Goal: Use online tool/utility: Utilize a website feature to perform a specific function

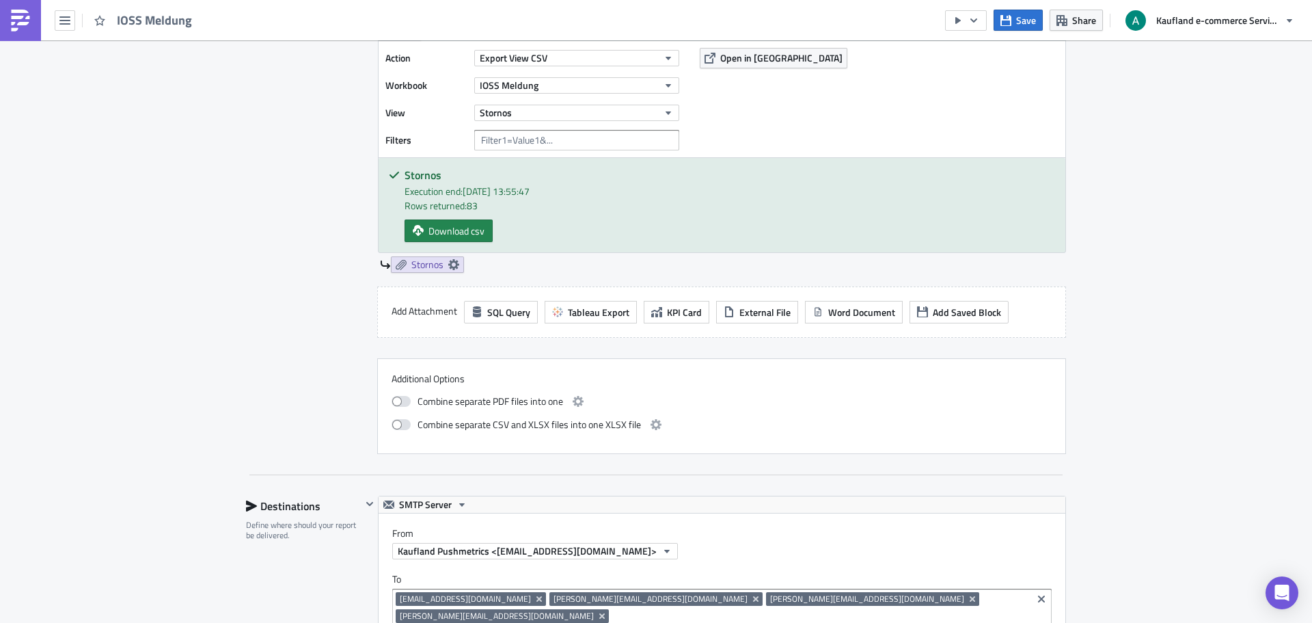
scroll to position [752, 0]
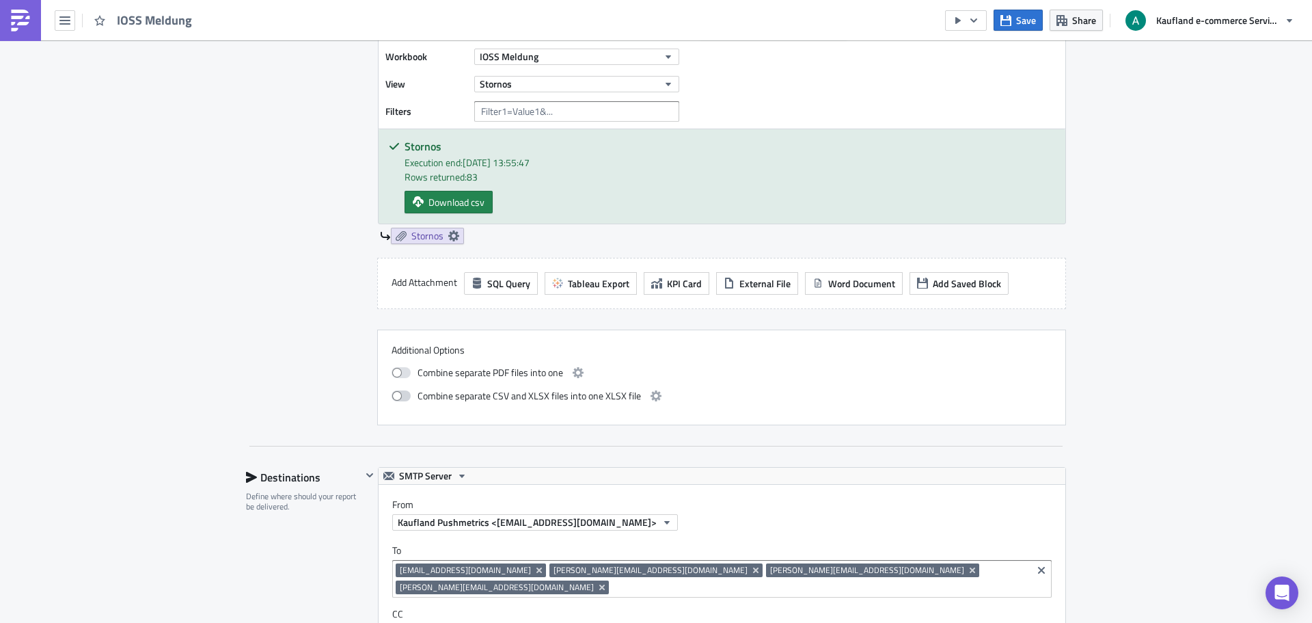
click at [403, 398] on span at bounding box center [401, 395] width 19 height 11
click at [403, 398] on input "checkbox" at bounding box center [398, 394] width 9 height 9
checkbox input "true"
click at [656, 393] on button "button" at bounding box center [656, 396] width 16 height 16
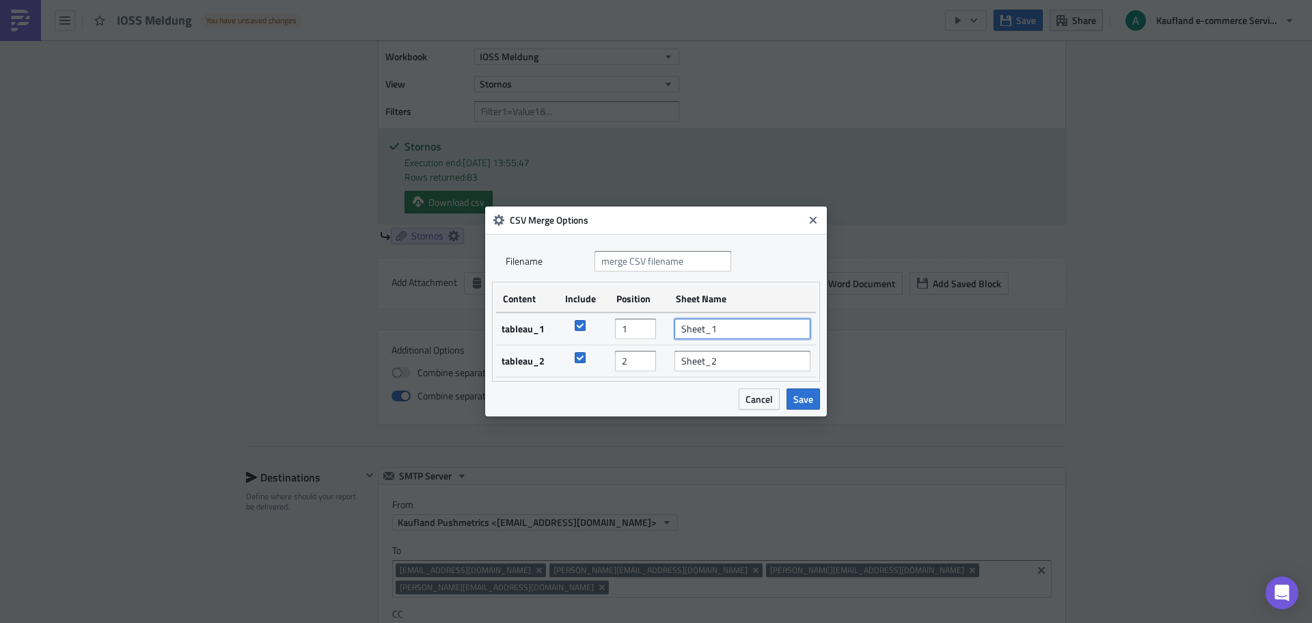
click at [735, 331] on input "Sheet_1" at bounding box center [743, 329] width 136 height 21
type input "Ausgangsumsatz"
click at [734, 360] on input "Sheet_2" at bounding box center [743, 361] width 136 height 21
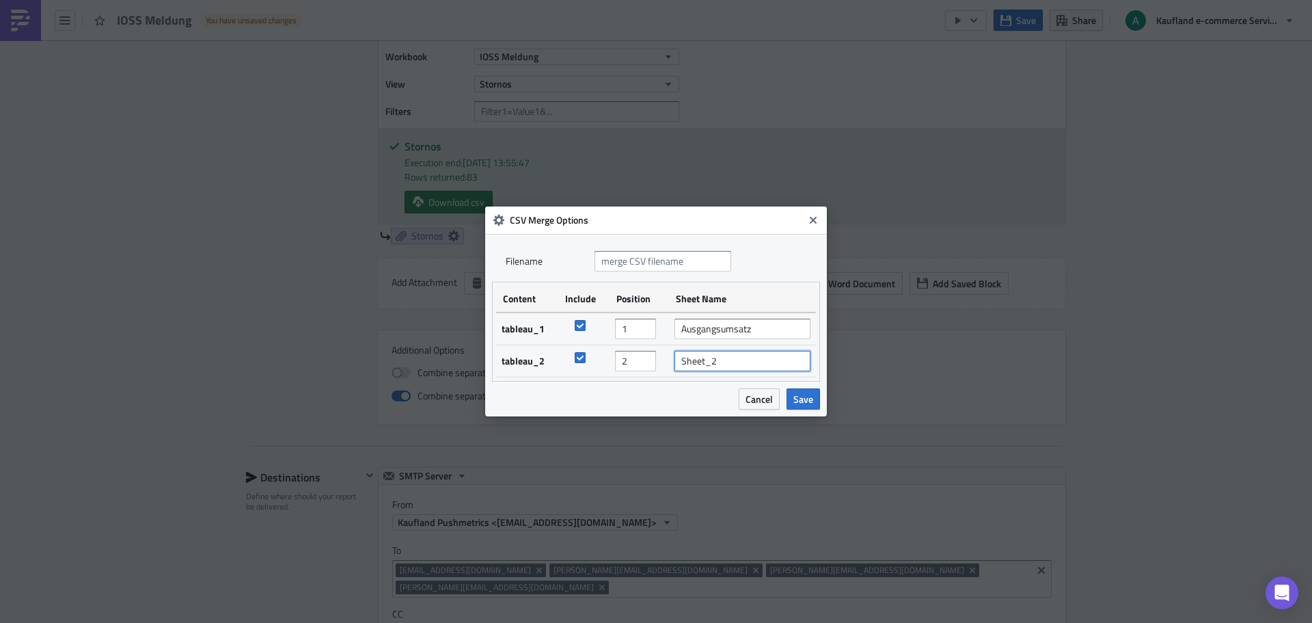
click at [734, 360] on input "Sheet_2" at bounding box center [743, 361] width 136 height 21
type input "Stornos"
click at [804, 395] on span "Save" at bounding box center [804, 399] width 20 height 14
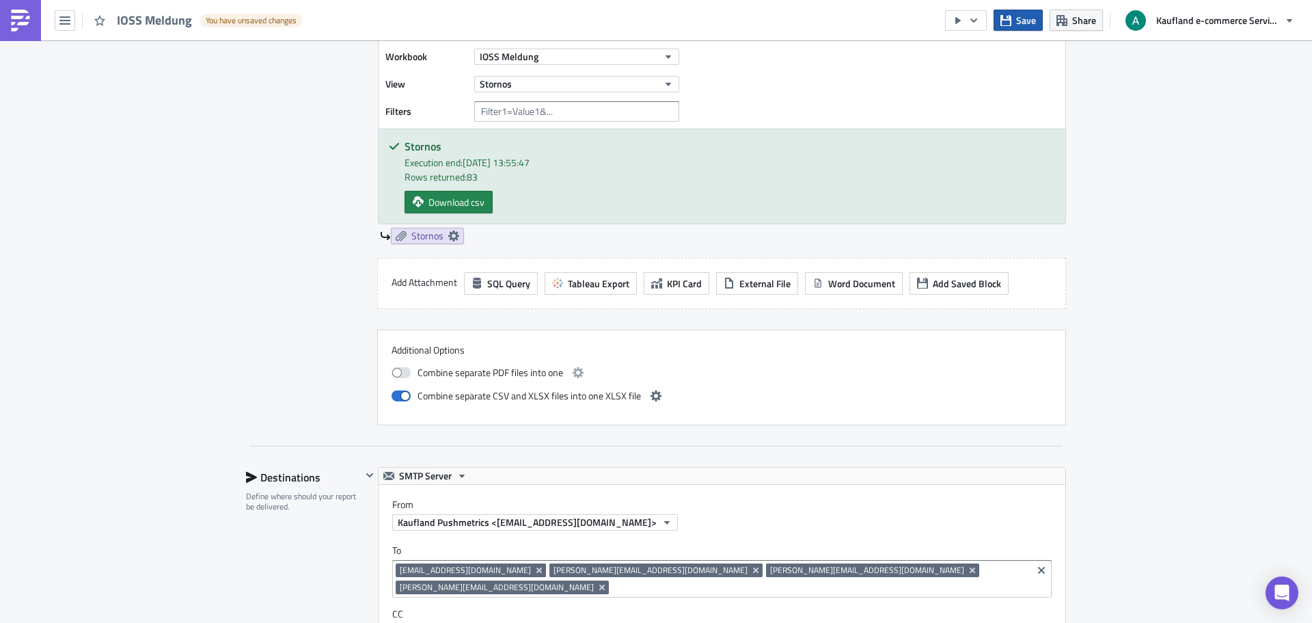
click at [1023, 13] on span "Save" at bounding box center [1026, 20] width 20 height 14
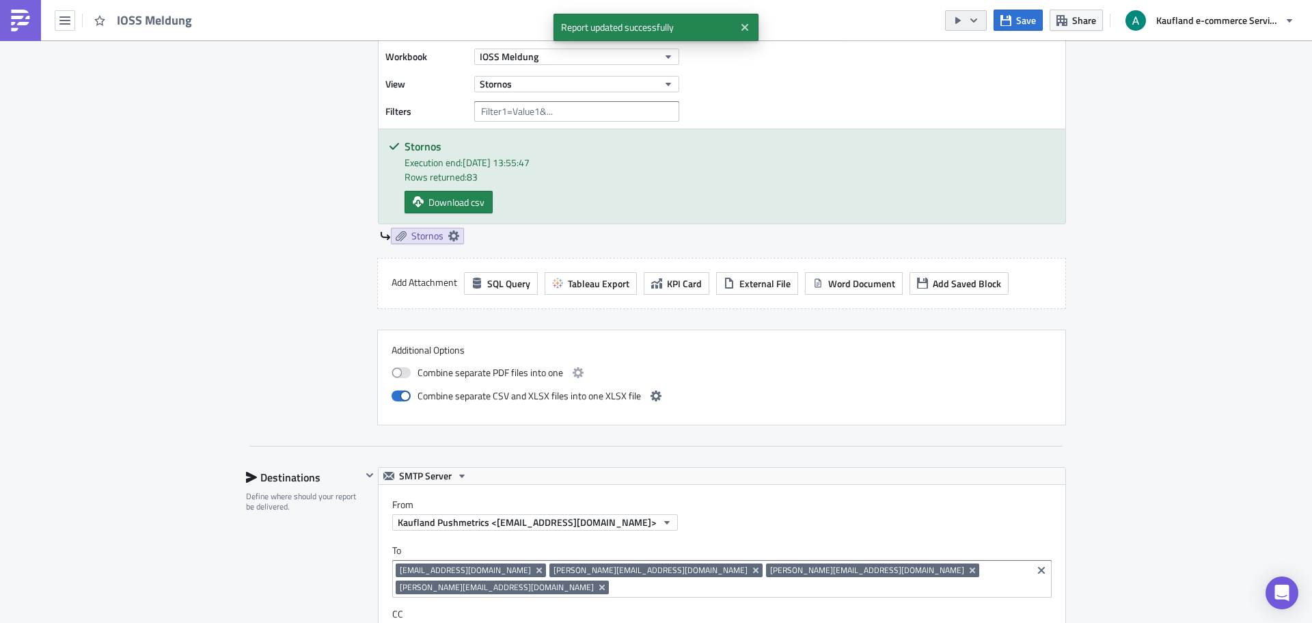
click at [981, 21] on button "button" at bounding box center [966, 20] width 42 height 21
click at [988, 59] on div "Send Just to Me" at bounding box center [1007, 55] width 107 height 14
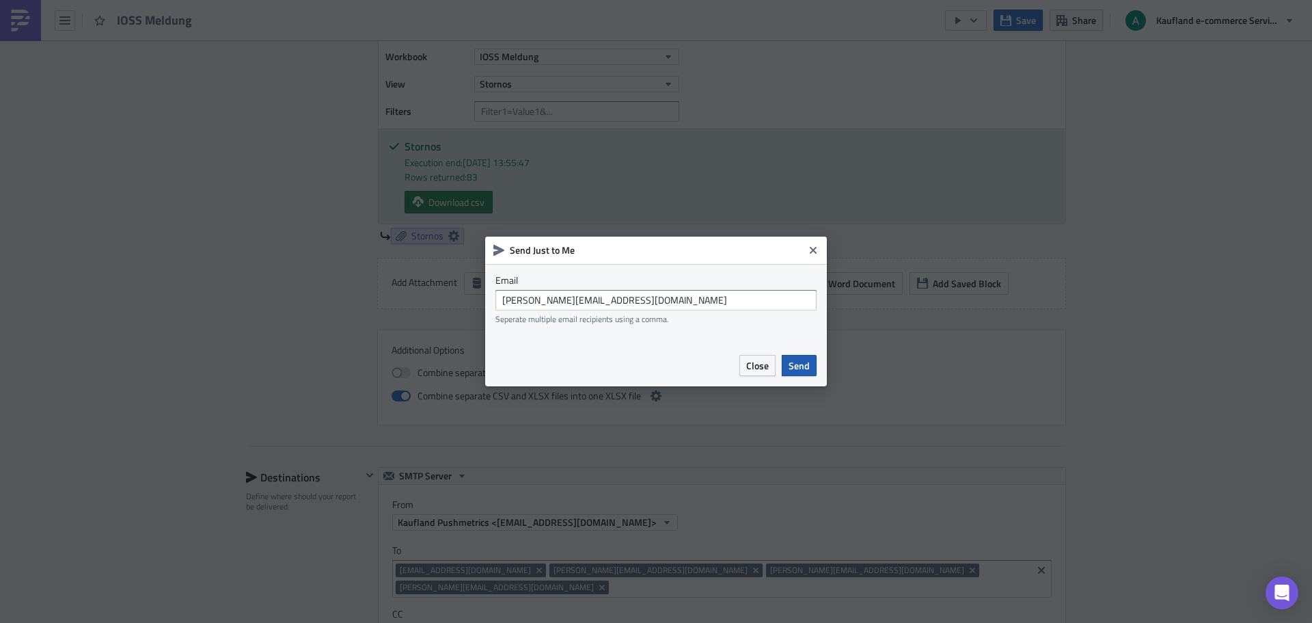
click at [800, 359] on span "Send" at bounding box center [799, 365] width 21 height 14
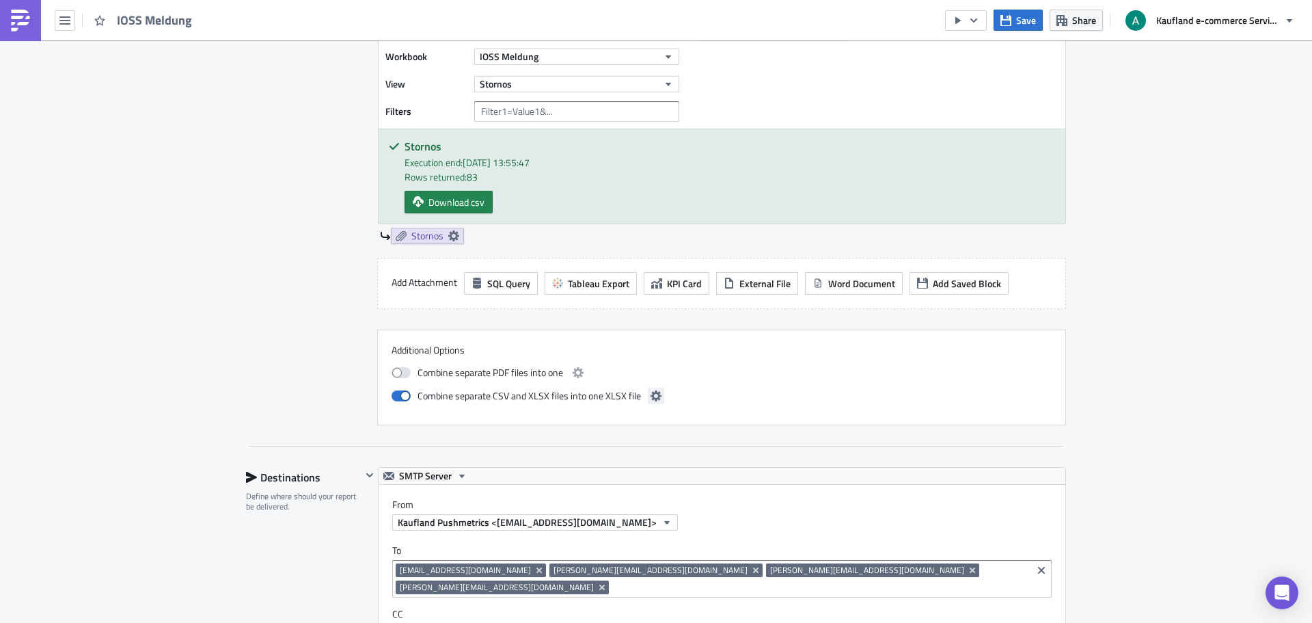
click at [648, 395] on button "button" at bounding box center [656, 396] width 16 height 16
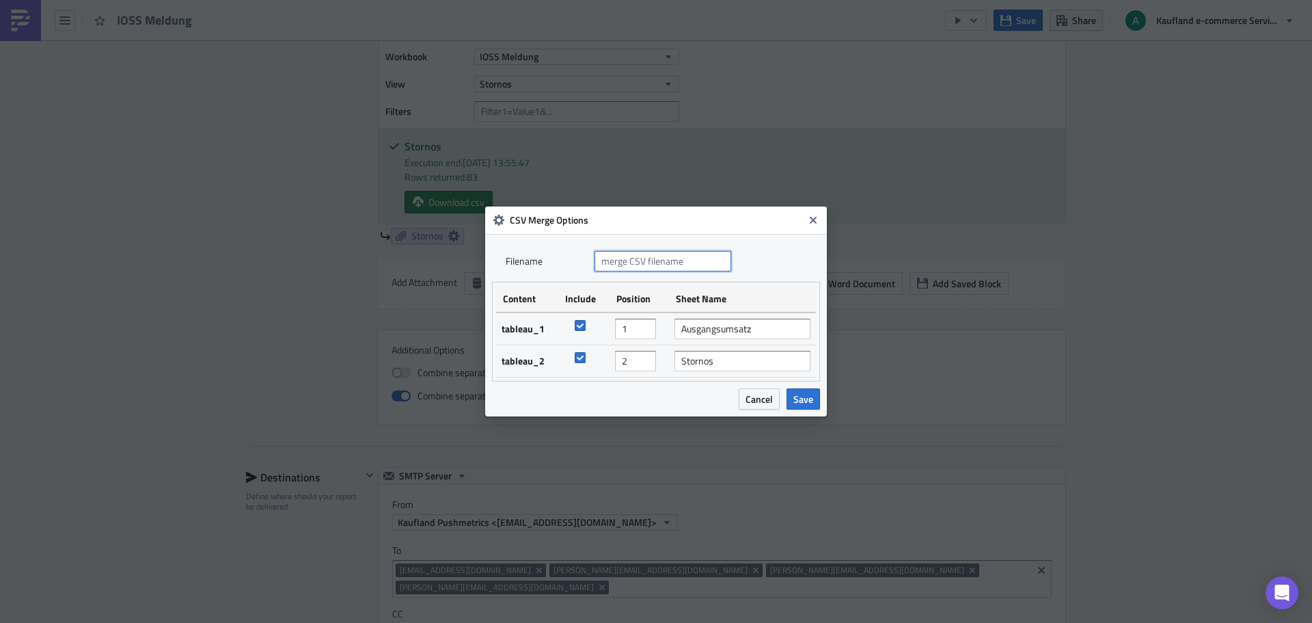
click at [649, 268] on input "text" at bounding box center [663, 261] width 137 height 21
type input "{"
type input "IOSS Meldung"
click at [798, 398] on span "Save" at bounding box center [804, 399] width 20 height 14
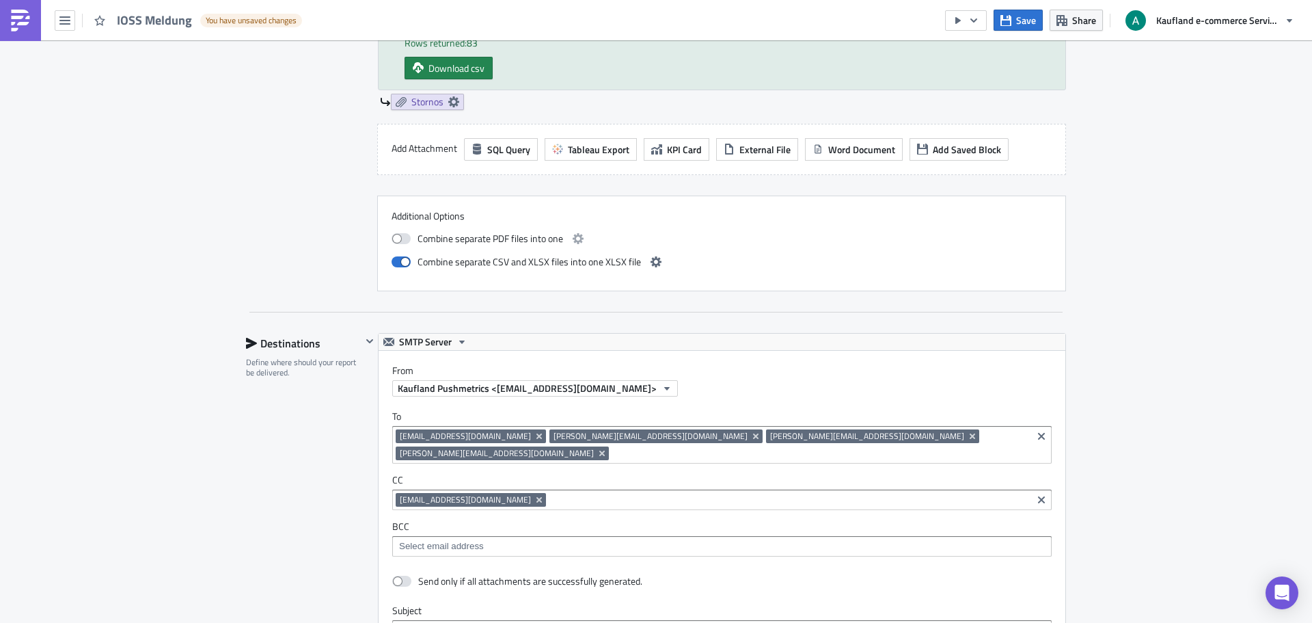
scroll to position [957, 0]
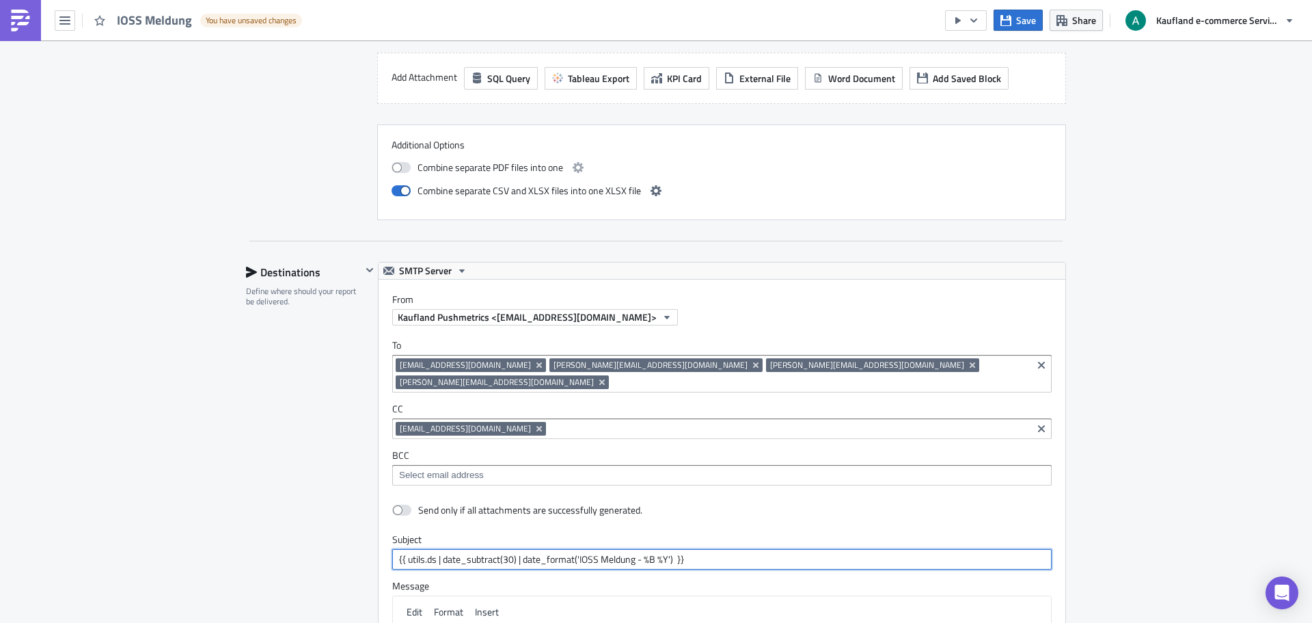
drag, startPoint x: 699, startPoint y: 543, endPoint x: 388, endPoint y: 539, distance: 311.0
click at [392, 549] on input "{{ utils.ds | date_subtract(30) | date_format('IOSS Meldung - %B %Y') }}" at bounding box center [722, 559] width 660 height 21
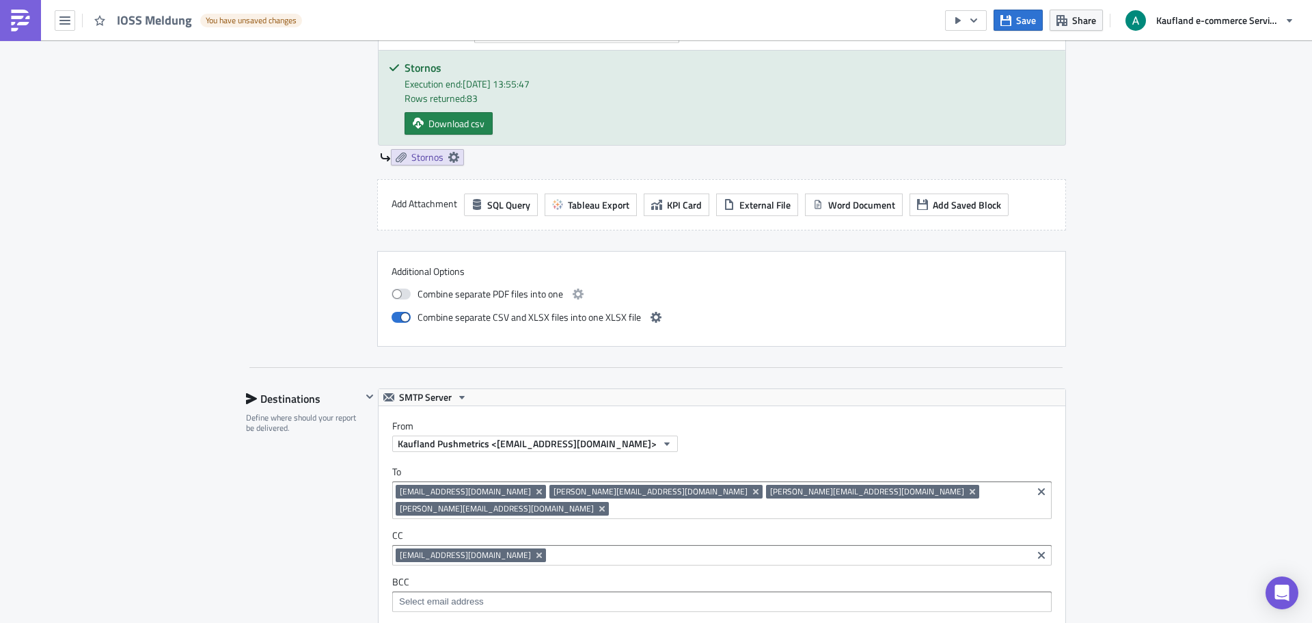
scroll to position [820, 0]
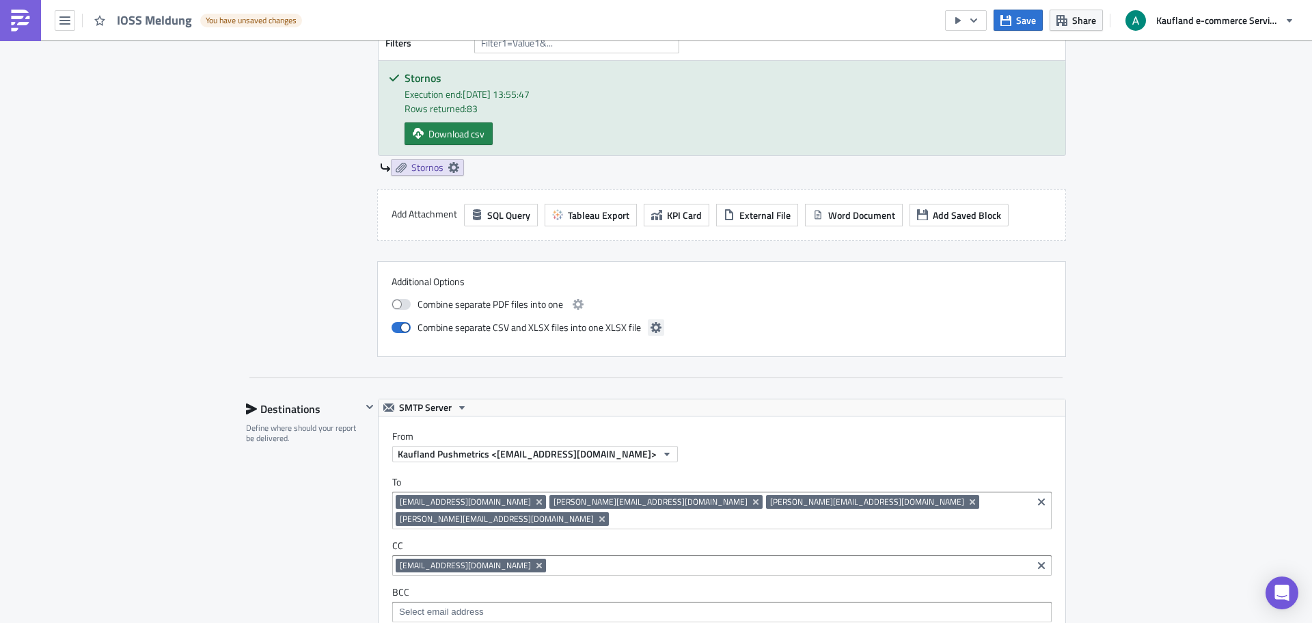
click at [648, 335] on button "button" at bounding box center [656, 327] width 16 height 16
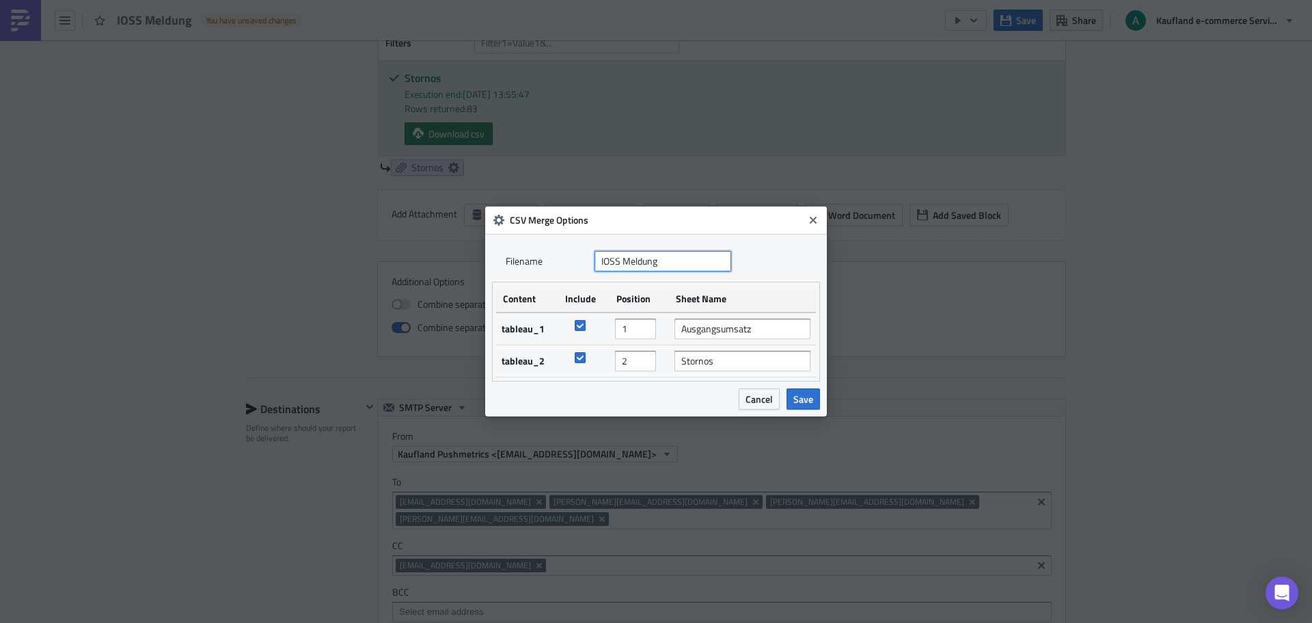
drag, startPoint x: 606, startPoint y: 261, endPoint x: 542, endPoint y: 257, distance: 63.7
click at [542, 257] on div "Filenam﻿e IOSS Meldung" at bounding box center [656, 261] width 301 height 21
paste input "{{ utils.ds | date_subtract(30) | date_format('IOSS Meldung - %B %Y') }}"
type input "{{ utils.ds | date_subtract(30) | date_format('IOSS Meldung - %B %Y') }}"
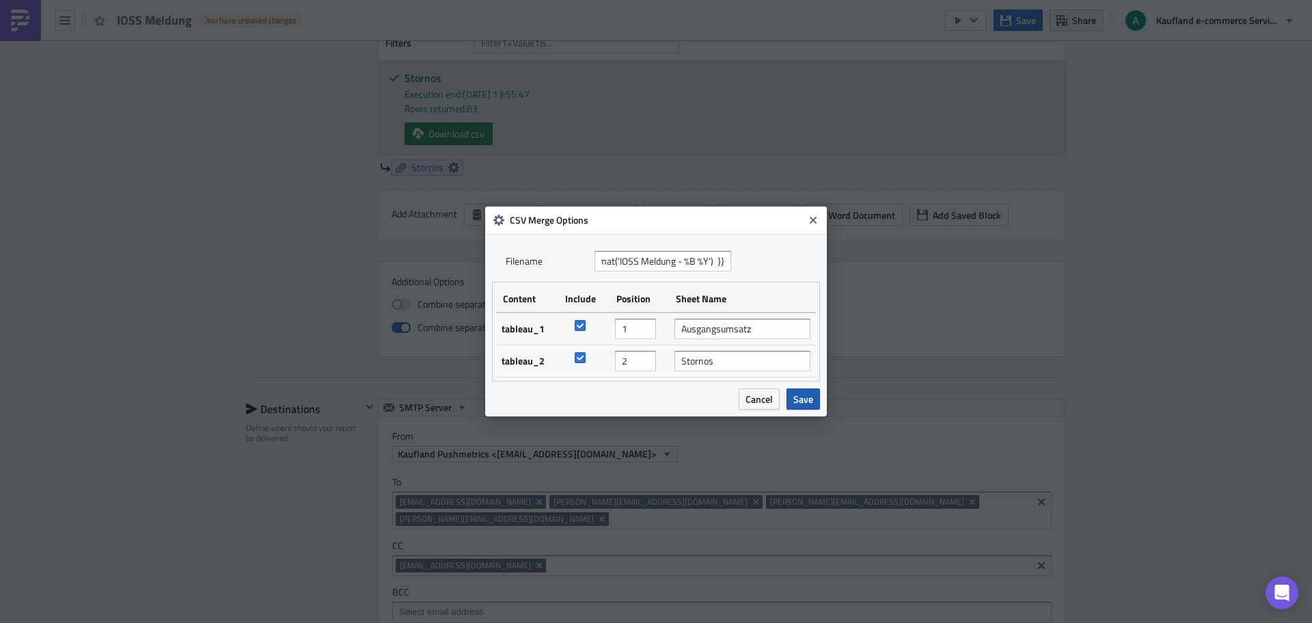
scroll to position [0, 0]
click at [796, 402] on span "Save" at bounding box center [804, 399] width 20 height 14
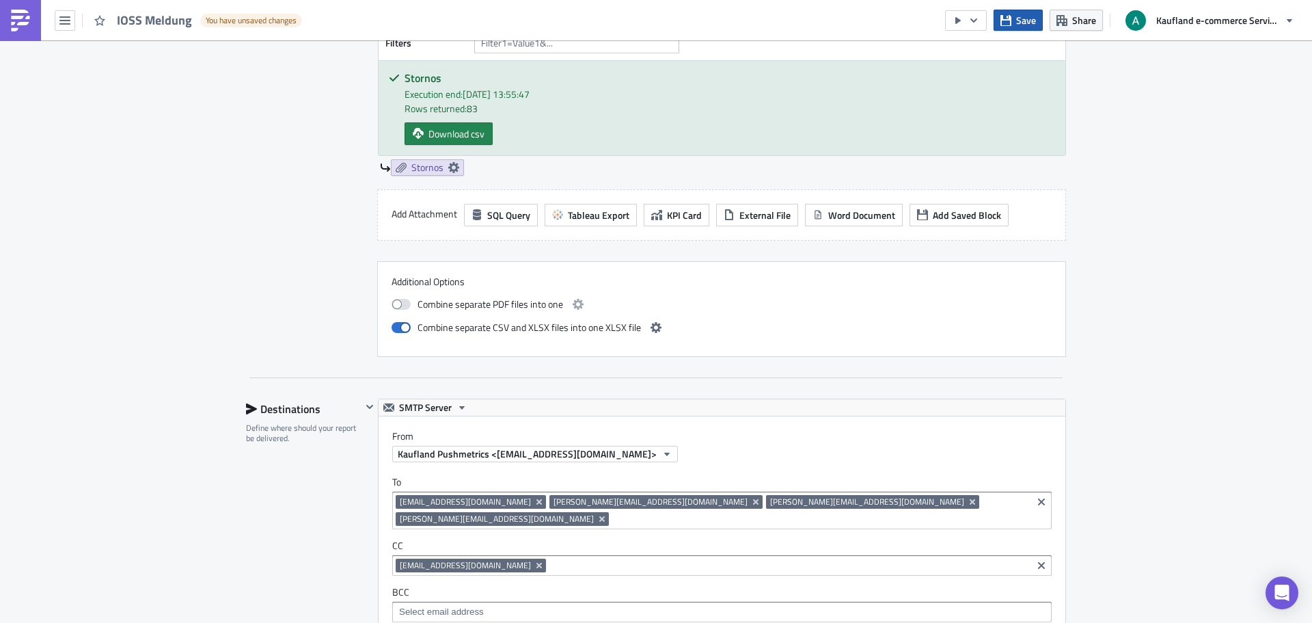
click at [1014, 16] on button "Save" at bounding box center [1018, 20] width 49 height 21
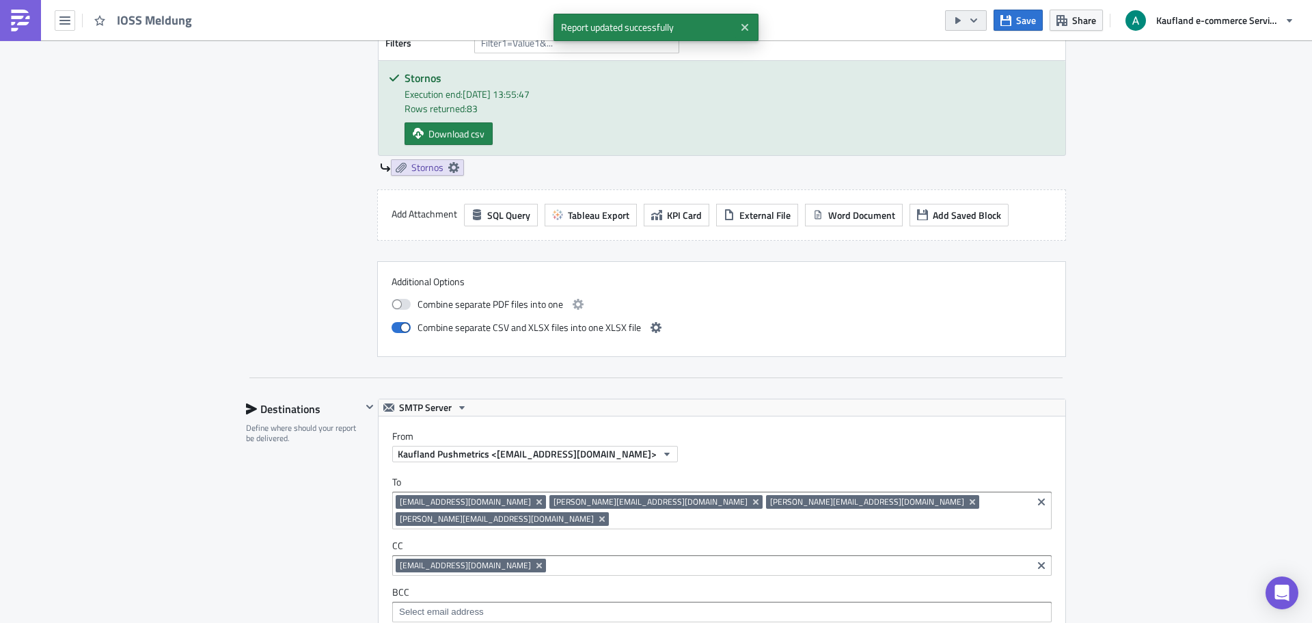
click at [973, 23] on icon "button" at bounding box center [974, 20] width 11 height 11
click at [975, 56] on div "Send Just to Me" at bounding box center [1007, 55] width 107 height 14
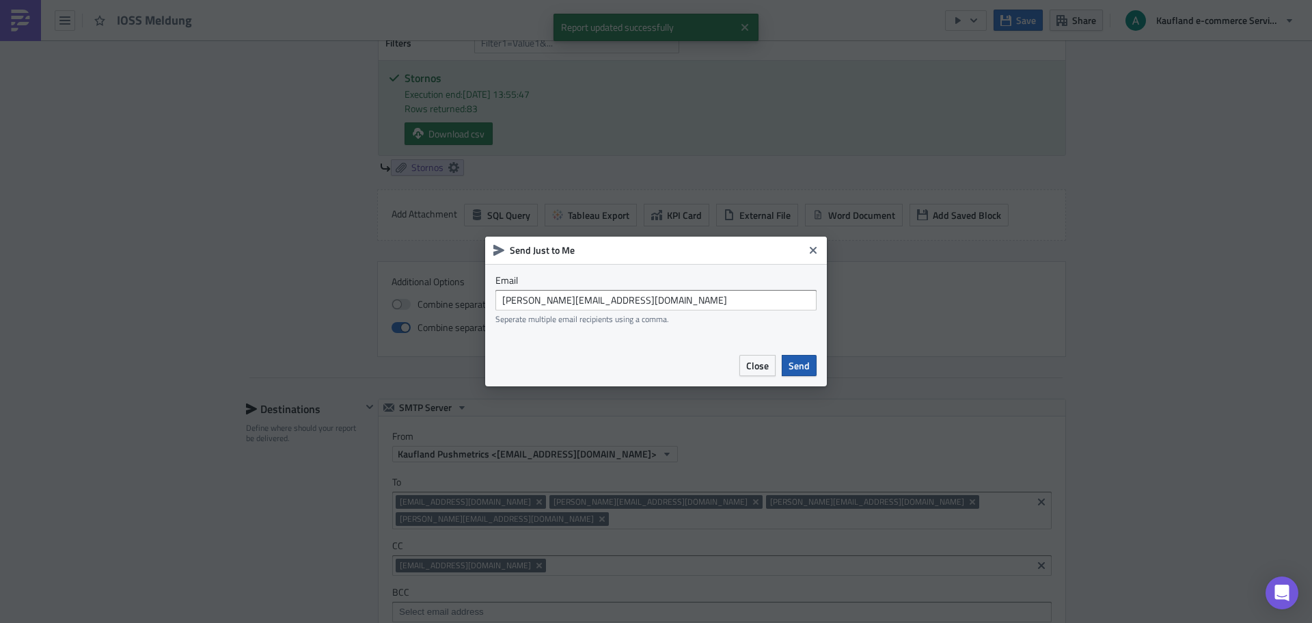
click at [810, 368] on button "Send" at bounding box center [799, 365] width 35 height 21
